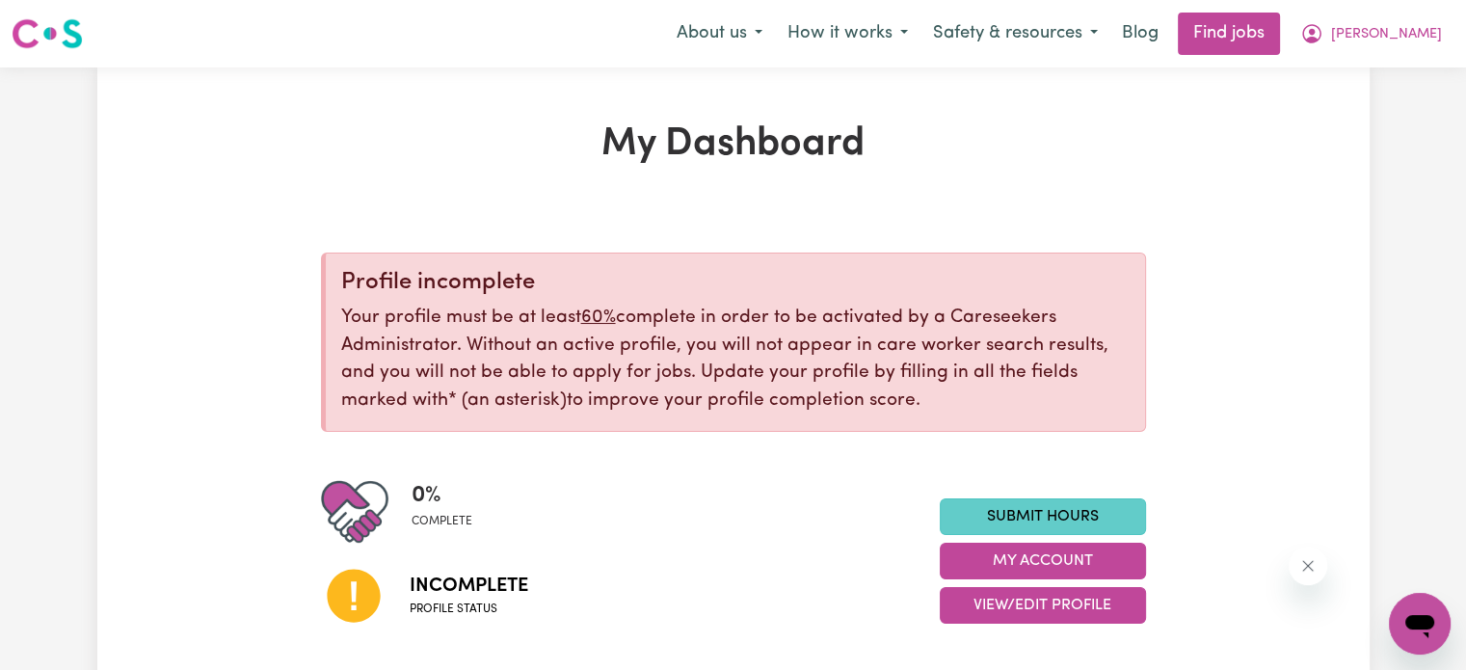
click at [1014, 504] on link "Submit Hours" at bounding box center [1043, 516] width 206 height 37
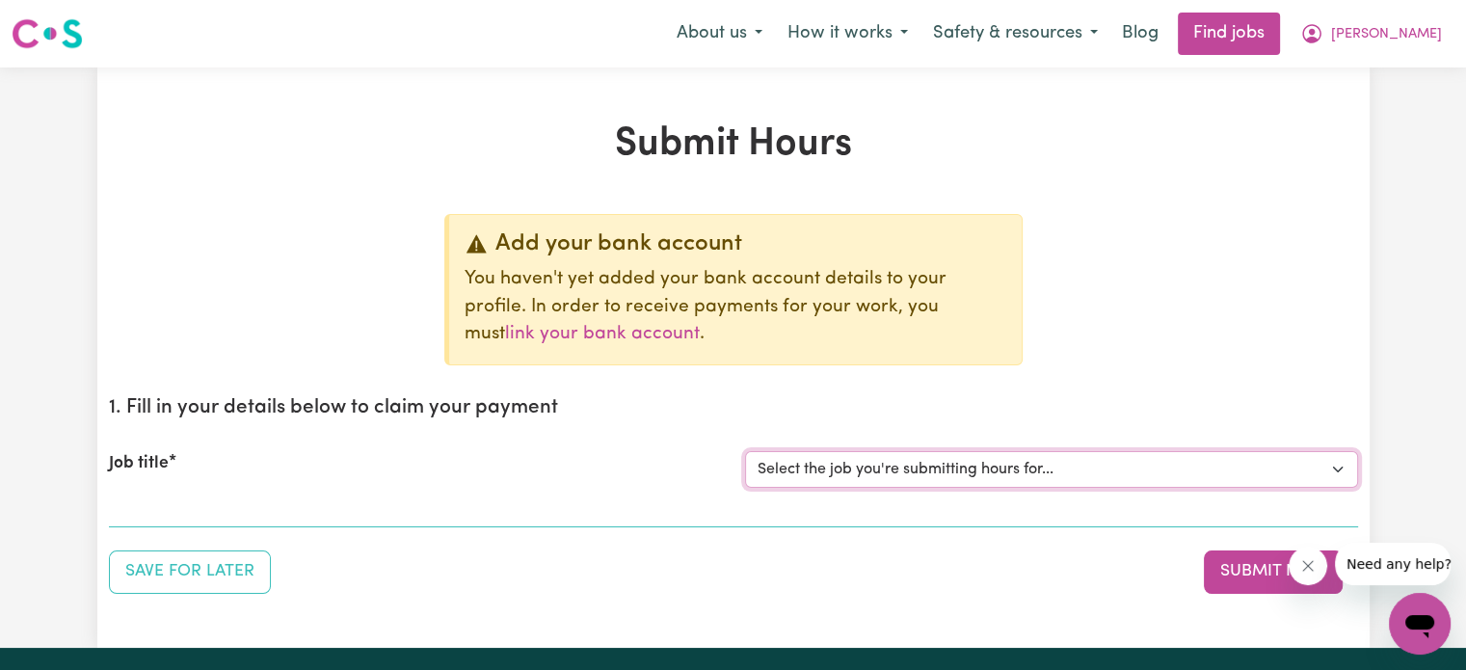
click at [873, 481] on select "Select the job you're submitting hours for..." at bounding box center [1051, 469] width 613 height 37
click at [267, 466] on div "Job title" at bounding box center [415, 469] width 636 height 37
click at [748, 45] on button "About us" at bounding box center [719, 33] width 111 height 40
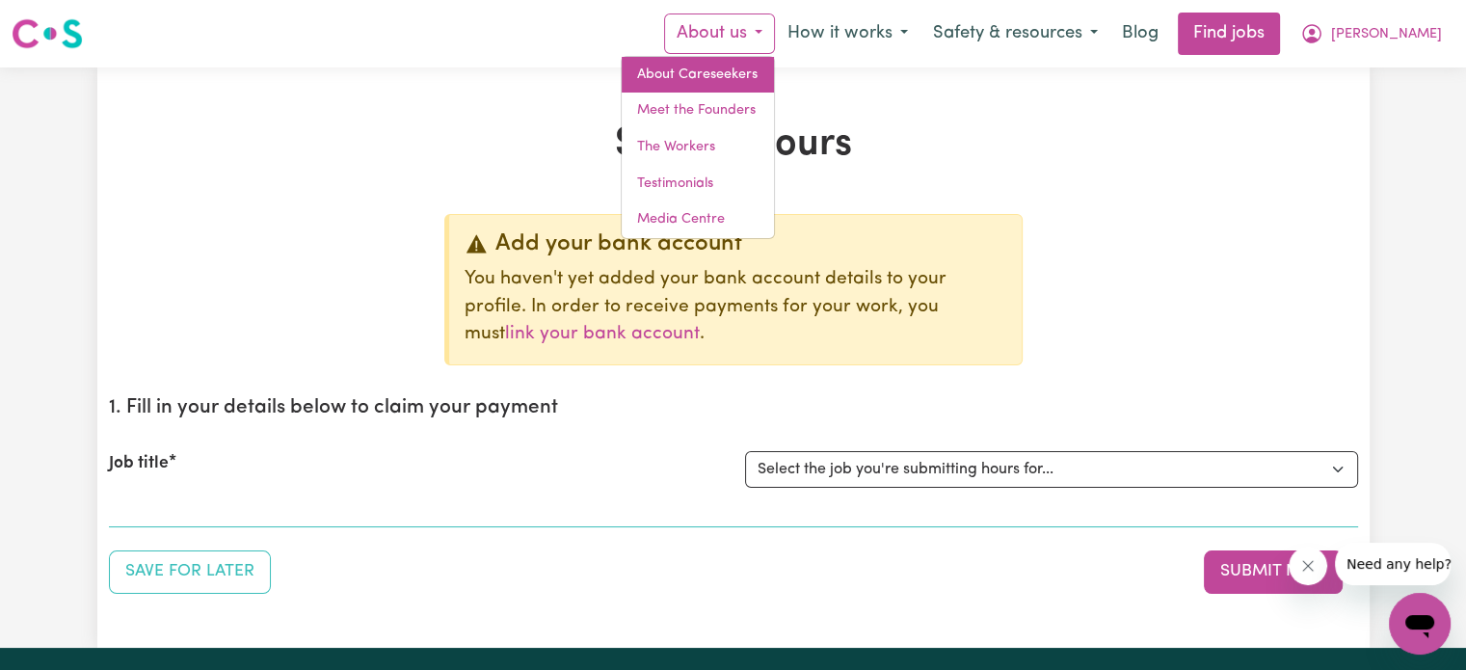
click at [746, 60] on link "About Careseekers" at bounding box center [698, 75] width 152 height 37
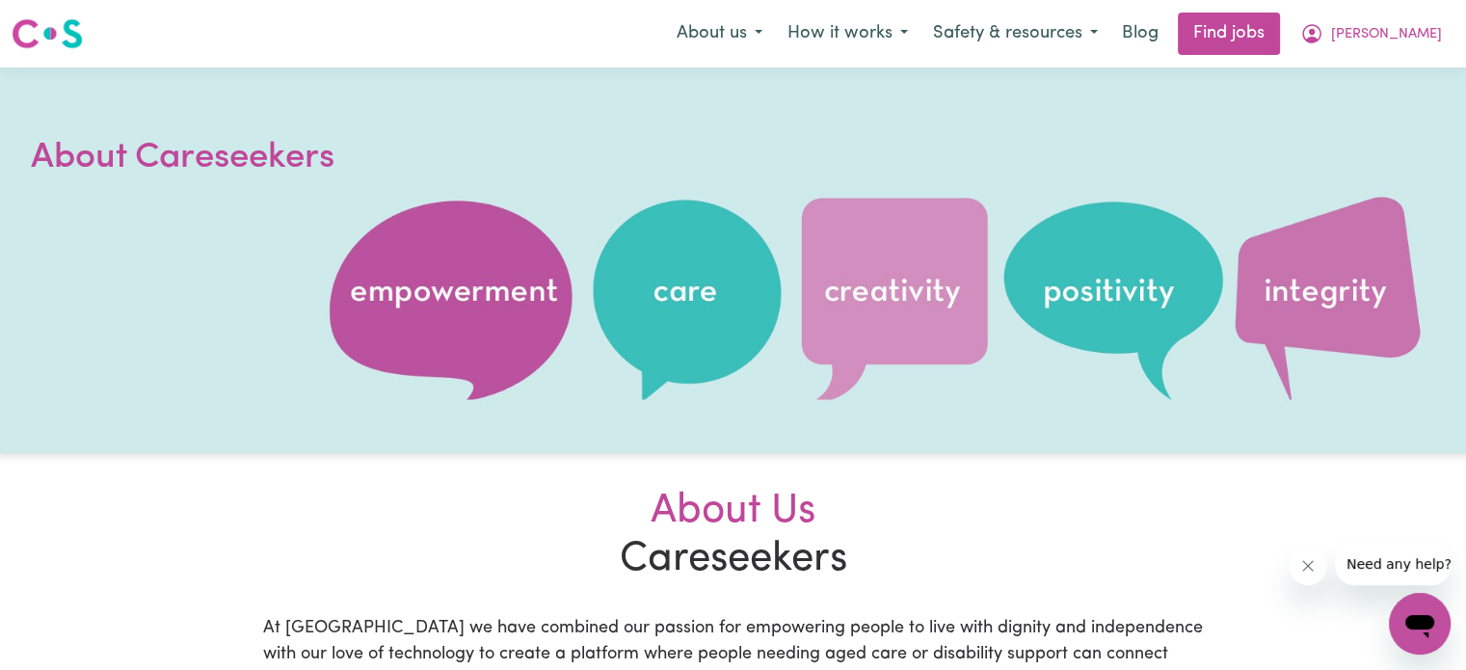
click at [1299, 58] on nav "Menu About us How it works Safety & resources Blog Find jobs [PERSON_NAME]" at bounding box center [733, 33] width 1466 height 67
click at [1280, 40] on link "Find jobs" at bounding box center [1229, 34] width 102 height 42
